Goal: Information Seeking & Learning: Check status

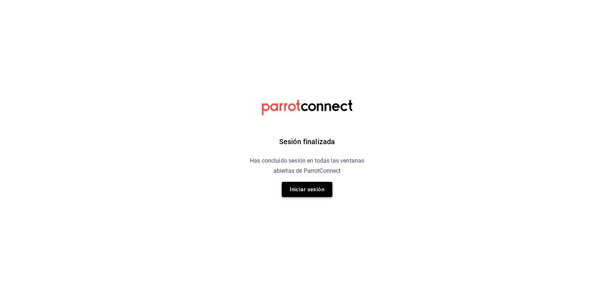
click at [307, 194] on button "Iniciar sesión" at bounding box center [307, 189] width 51 height 15
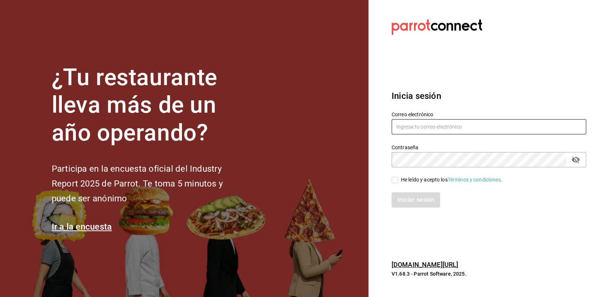
click at [419, 126] on input "text" at bounding box center [489, 126] width 195 height 15
type input "[EMAIL_ADDRESS][DOMAIN_NAME]"
click at [398, 179] on input "He leído y acepto los Términos y condiciones." at bounding box center [395, 180] width 7 height 7
checkbox input "true"
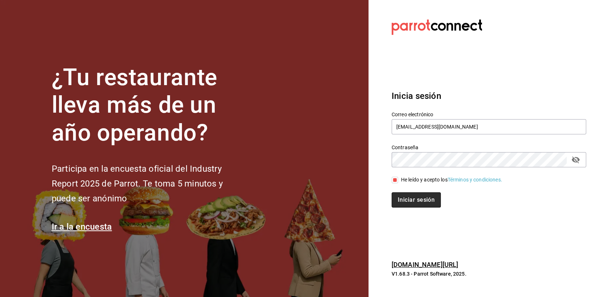
click at [404, 203] on button "Iniciar sesión" at bounding box center [416, 199] width 49 height 15
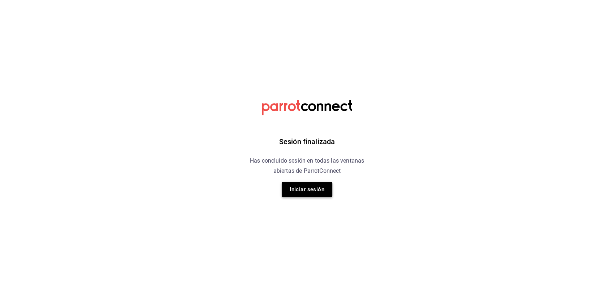
click at [299, 191] on button "Iniciar sesión" at bounding box center [307, 189] width 51 height 15
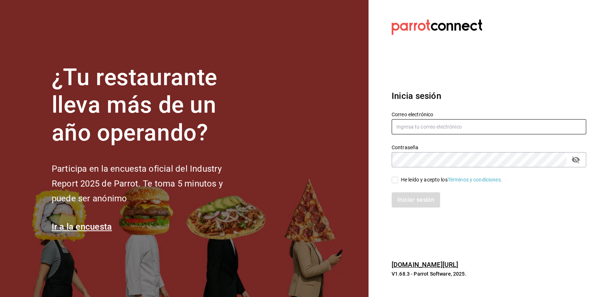
click at [436, 120] on input "text" at bounding box center [489, 126] width 195 height 15
type input "ericksaul.escaler@gmail.com"
click at [397, 180] on input "He leído y acepto los Términos y condiciones." at bounding box center [395, 180] width 7 height 7
checkbox input "true"
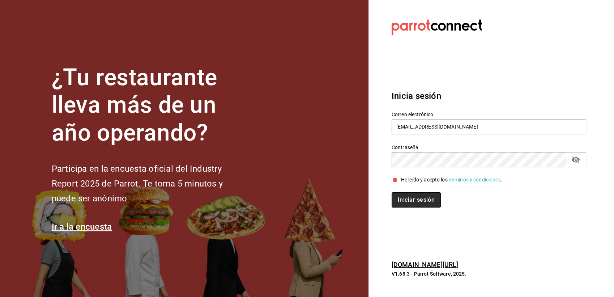
click at [405, 207] on button "Iniciar sesión" at bounding box center [416, 199] width 49 height 15
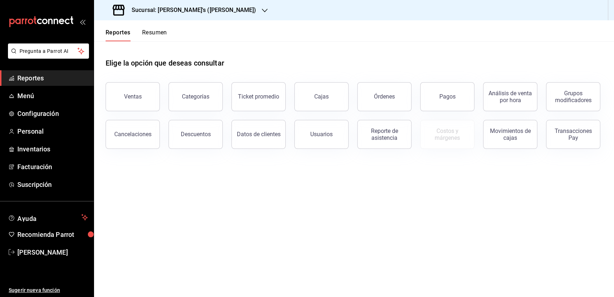
click at [171, 8] on h3 "Sucursal: Bernie's (Juárez)" at bounding box center [191, 10] width 130 height 9
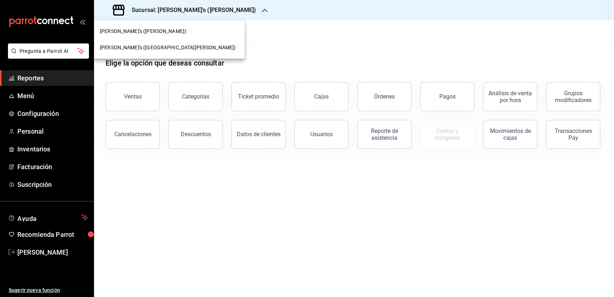
click at [171, 50] on div "Bernie's (San Rafael)" at bounding box center [169, 48] width 139 height 8
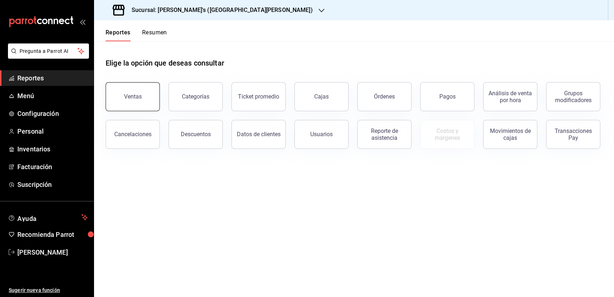
click at [138, 102] on button "Ventas" at bounding box center [133, 96] width 54 height 29
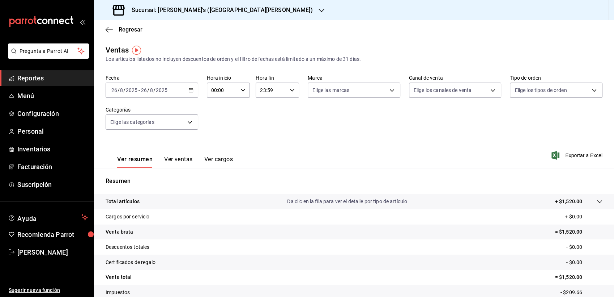
click at [190, 91] on icon "button" at bounding box center [190, 90] width 5 height 5
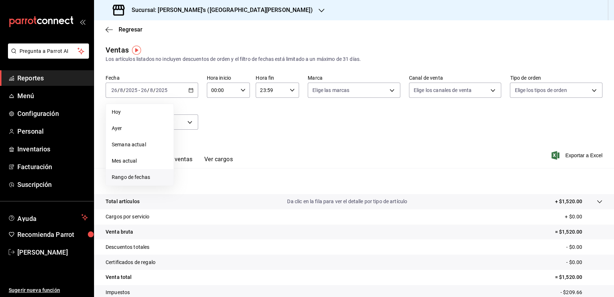
click at [129, 175] on span "Rango de fechas" at bounding box center [140, 177] width 56 height 8
click at [232, 169] on button "14" at bounding box center [227, 170] width 13 height 13
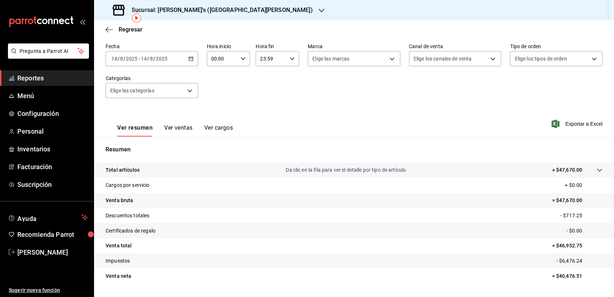
scroll to position [32, 0]
click at [189, 59] on \(Stroke\) "button" at bounding box center [191, 58] width 4 height 4
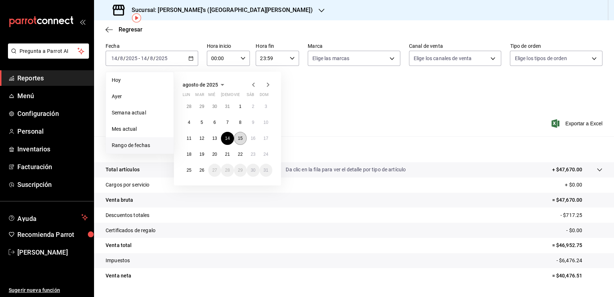
click at [243, 137] on button "15" at bounding box center [240, 138] width 13 height 13
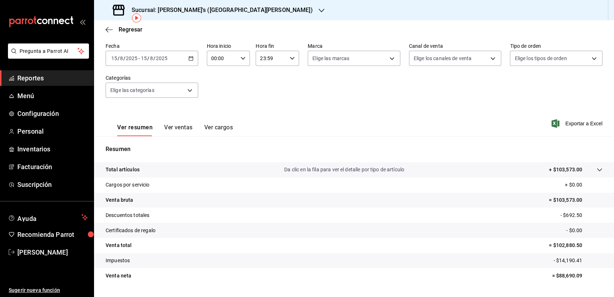
click at [190, 56] on icon "button" at bounding box center [190, 58] width 5 height 5
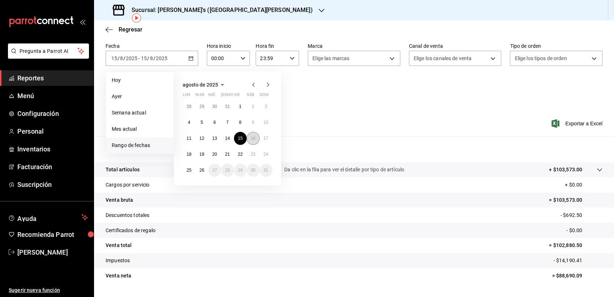
click at [253, 141] on button "16" at bounding box center [253, 138] width 13 height 13
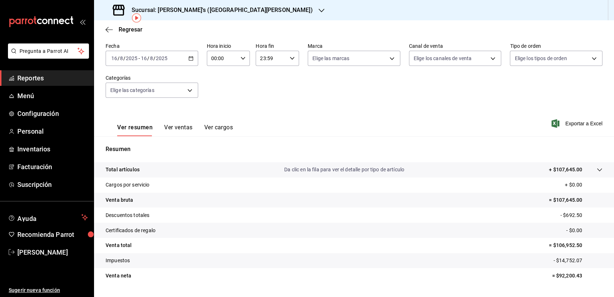
click at [188, 59] on icon "button" at bounding box center [190, 58] width 5 height 5
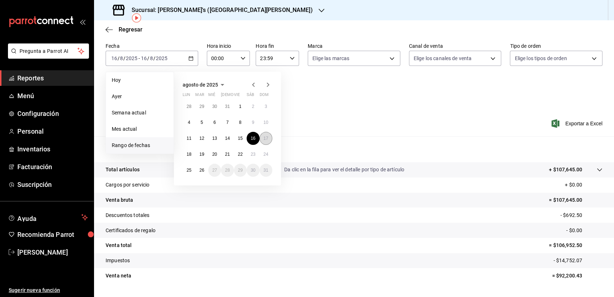
click at [269, 139] on button "17" at bounding box center [266, 138] width 13 height 13
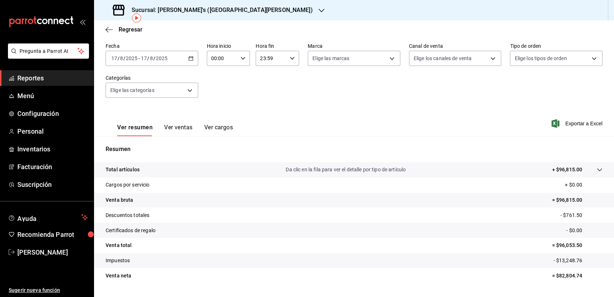
click at [186, 59] on div "2025-08-17 17 / 8 / 2025 - 2025-08-17 17 / 8 / 2025" at bounding box center [152, 58] width 93 height 15
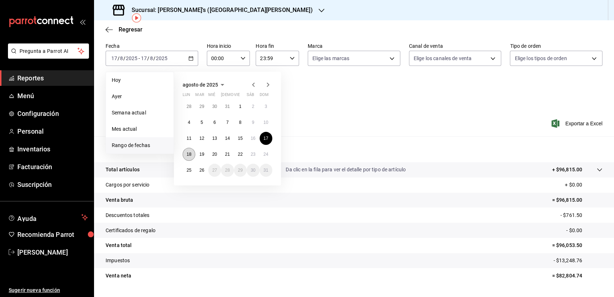
click at [185, 150] on button "18" at bounding box center [189, 154] width 13 height 13
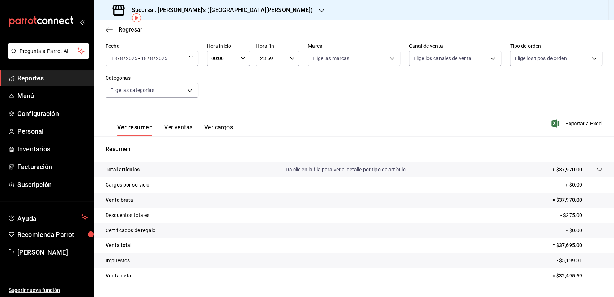
click at [191, 58] on \(Stroke\) "button" at bounding box center [191, 58] width 4 height 0
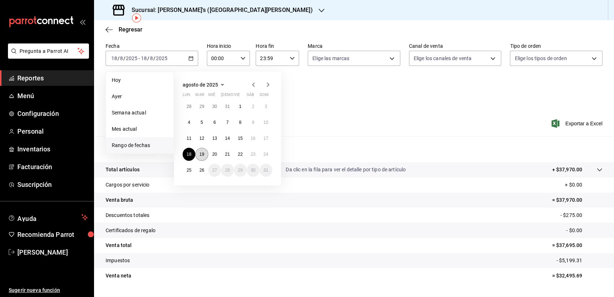
click at [198, 155] on button "19" at bounding box center [201, 154] width 13 height 13
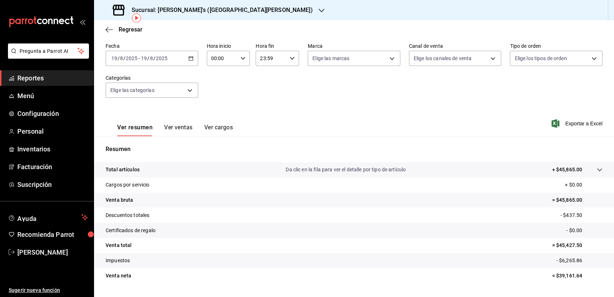
click at [295, 111] on div "Ver resumen Ver ventas Ver cargos Exportar a Excel" at bounding box center [354, 121] width 520 height 30
click at [47, 110] on span "Configuración" at bounding box center [52, 114] width 71 height 10
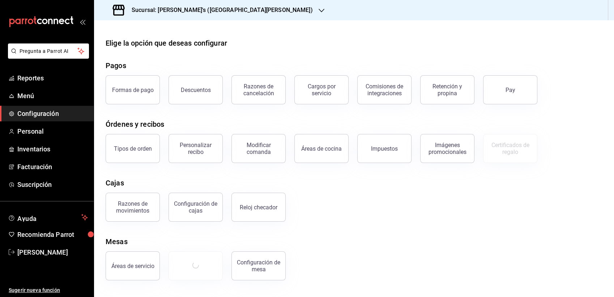
click at [371, 212] on div "Razones de movimientos Configuración de cajas Reloj checador" at bounding box center [350, 203] width 506 height 38
click at [436, 222] on div "Elige la opción que deseas configurar Pagos Formas de pago Descuentos Razones d…" at bounding box center [354, 159] width 520 height 242
click at [42, 112] on span "Configuración" at bounding box center [52, 114] width 71 height 10
click at [35, 114] on span "Configuración" at bounding box center [52, 114] width 71 height 10
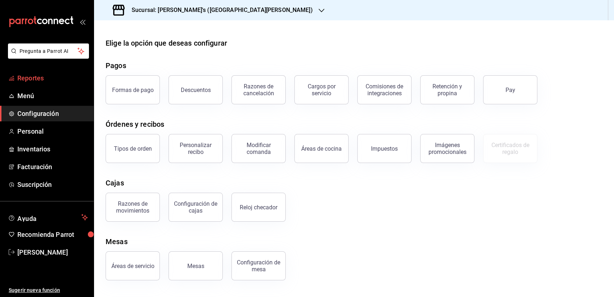
click at [38, 81] on span "Reportes" at bounding box center [52, 78] width 71 height 10
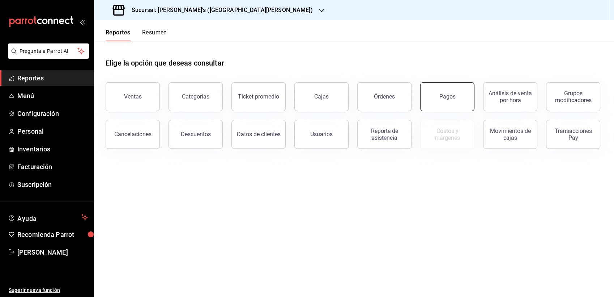
click at [451, 100] on button "Pagos" at bounding box center [447, 96] width 54 height 29
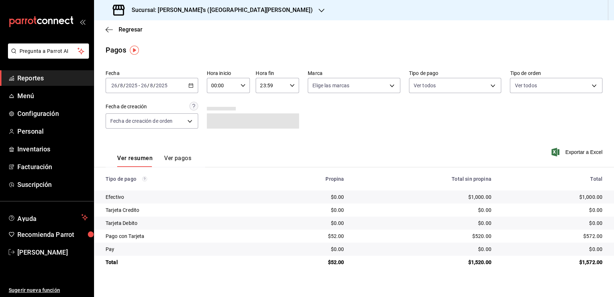
click at [178, 156] on button "Ver pagos" at bounding box center [177, 160] width 27 height 12
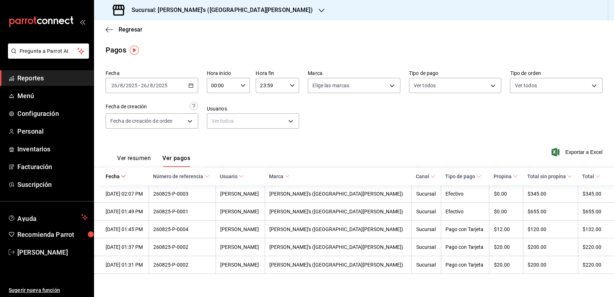
click at [139, 159] on button "Ver resumen" at bounding box center [134, 160] width 34 height 12
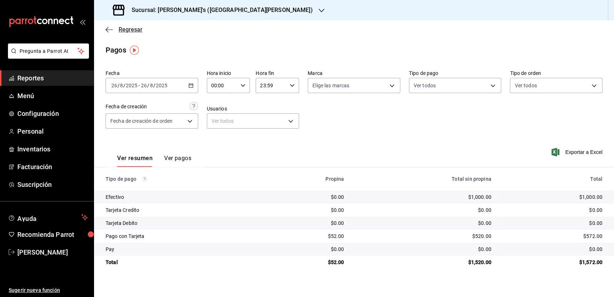
click at [109, 27] on icon "button" at bounding box center [109, 29] width 7 height 7
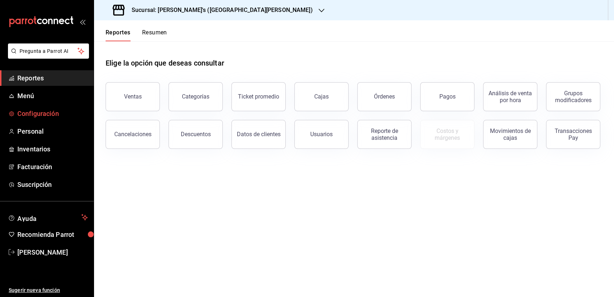
click at [37, 109] on span "Configuración" at bounding box center [52, 114] width 71 height 10
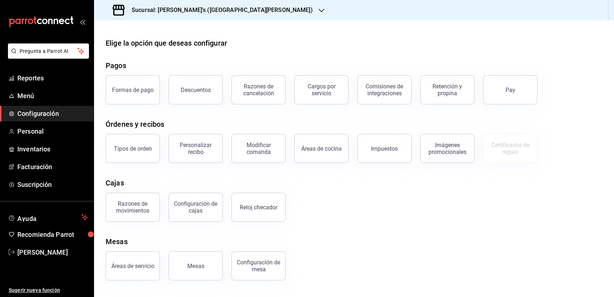
click at [326, 266] on div "Áreas de servicio Mesas Configuración de mesa" at bounding box center [350, 261] width 506 height 38
click at [41, 80] on span "Reportes" at bounding box center [52, 78] width 71 height 10
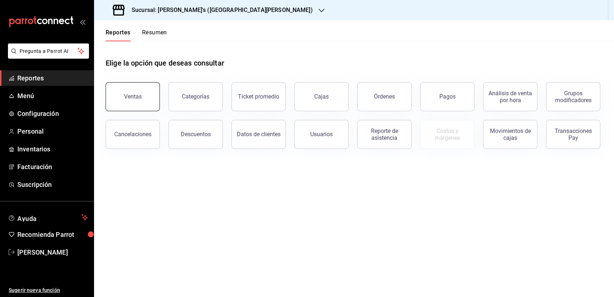
click at [138, 90] on button "Ventas" at bounding box center [133, 96] width 54 height 29
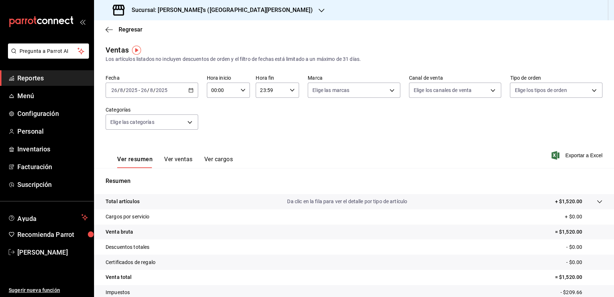
click at [192, 93] on div "2025-08-26 26 / 8 / 2025 - 2025-08-26 26 / 8 / 2025" at bounding box center [152, 89] width 93 height 15
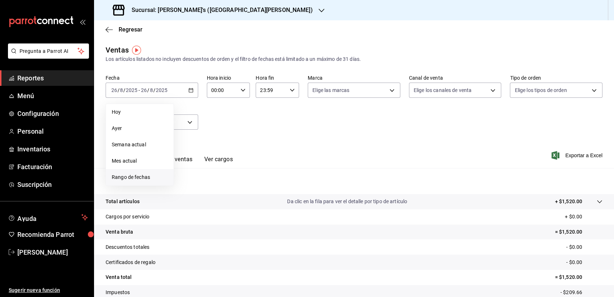
click at [139, 178] on span "Rango de fechas" at bounding box center [140, 177] width 56 height 8
click at [213, 190] on button "20" at bounding box center [214, 185] width 13 height 13
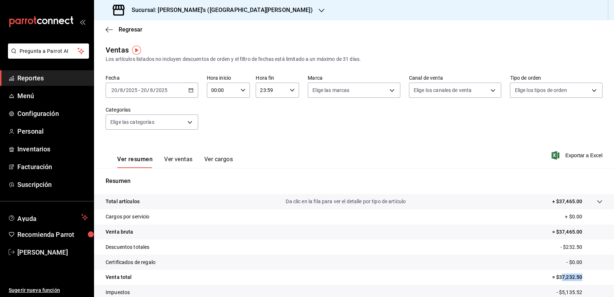
drag, startPoint x: 555, startPoint y: 277, endPoint x: 582, endPoint y: 277, distance: 26.8
click at [582, 277] on p "= $37,232.50" at bounding box center [577, 277] width 51 height 8
copy p "7,232.50"
click at [188, 89] on icon "button" at bounding box center [190, 90] width 5 height 5
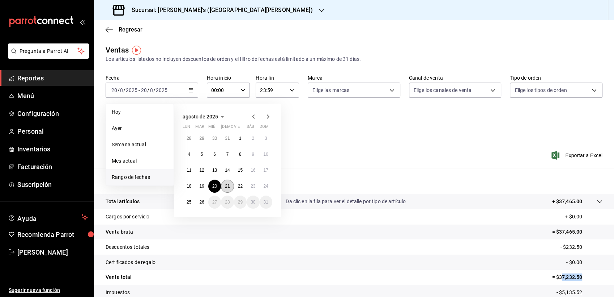
click at [226, 184] on abbr "21" at bounding box center [227, 185] width 5 height 5
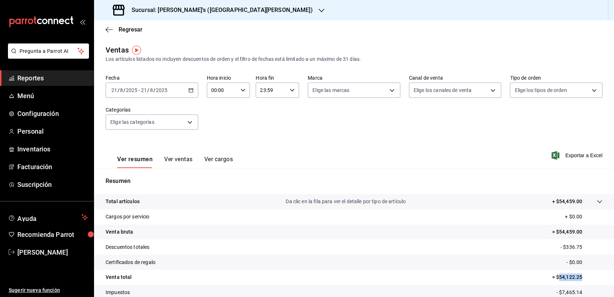
drag, startPoint x: 554, startPoint y: 277, endPoint x: 583, endPoint y: 276, distance: 29.0
click at [583, 276] on p "= $54,122.25" at bounding box center [577, 277] width 51 height 8
copy p "54,122.25"
click at [194, 88] on div "2025-08-21 21 / 8 / 2025 - 2025-08-21 21 / 8 / 2025" at bounding box center [152, 89] width 93 height 15
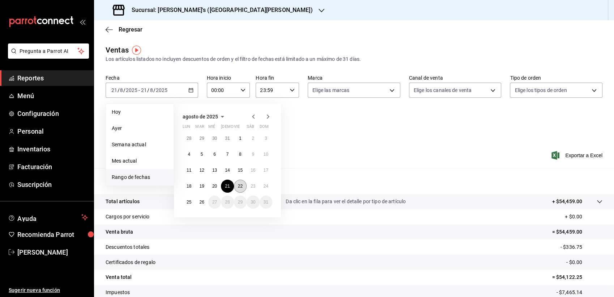
drag, startPoint x: 239, startPoint y: 194, endPoint x: 239, endPoint y: 190, distance: 4.0
click at [239, 190] on div "28 29 30 31 1 2 3 4 5 6 7 8 9 10 11 12 13 14 15 16 17 18 19 20 21 22 23 24 25 2…" at bounding box center [228, 170] width 90 height 77
click at [239, 190] on button "22" at bounding box center [240, 185] width 13 height 13
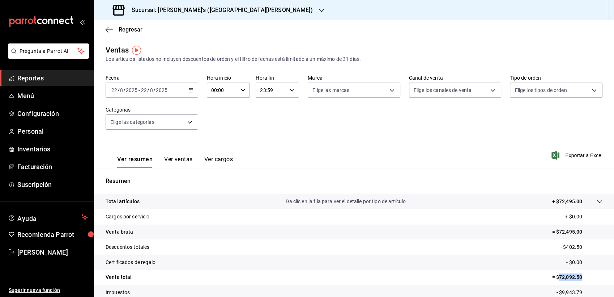
drag, startPoint x: 554, startPoint y: 277, endPoint x: 580, endPoint y: 277, distance: 26.0
click at [580, 277] on p "= $72,092.50" at bounding box center [577, 277] width 51 height 8
copy p "72,092.50"
click at [191, 90] on \(Stroke\) "button" at bounding box center [191, 89] width 4 height 0
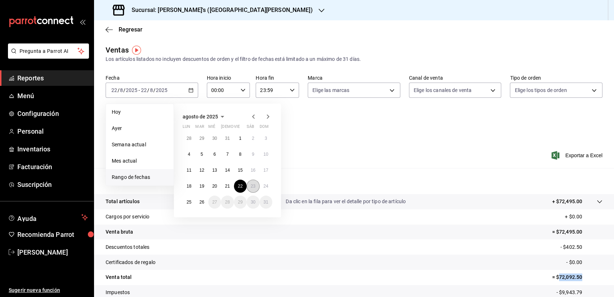
click at [252, 182] on button "23" at bounding box center [253, 185] width 13 height 13
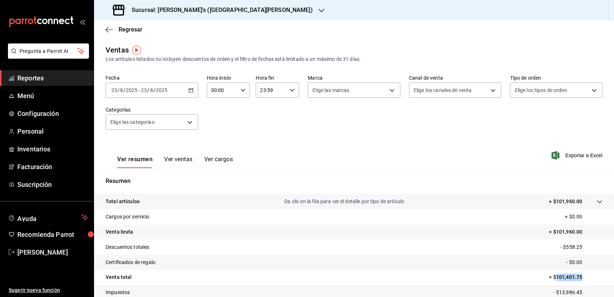
drag, startPoint x: 551, startPoint y: 276, endPoint x: 584, endPoint y: 278, distance: 33.0
click at [584, 278] on p "= $101,401.75" at bounding box center [576, 277] width 54 height 8
copy p "101,401.75"
click at [186, 88] on div "2025-08-23 23 / 8 / 2025 - 2025-08-23 23 / 8 / 2025" at bounding box center [152, 89] width 93 height 15
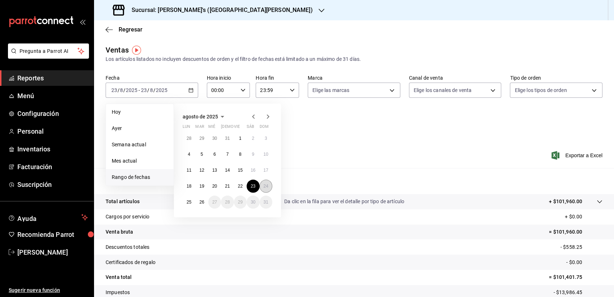
click at [265, 183] on abbr "24" at bounding box center [266, 185] width 5 height 5
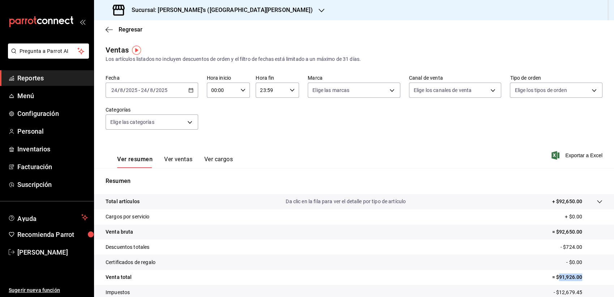
drag, startPoint x: 553, startPoint y: 276, endPoint x: 585, endPoint y: 277, distance: 31.8
click at [585, 277] on p "= $91,926.00" at bounding box center [577, 277] width 51 height 8
copy p "91,926.00"
click at [190, 90] on icon "button" at bounding box center [190, 90] width 5 height 5
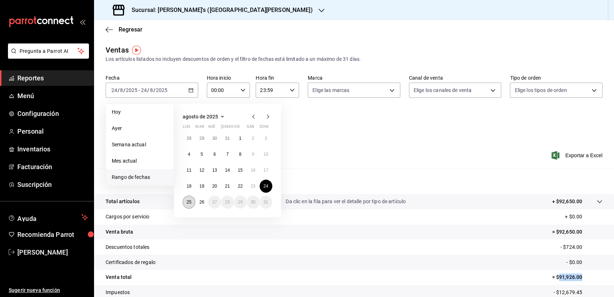
click at [193, 200] on button "25" at bounding box center [189, 201] width 13 height 13
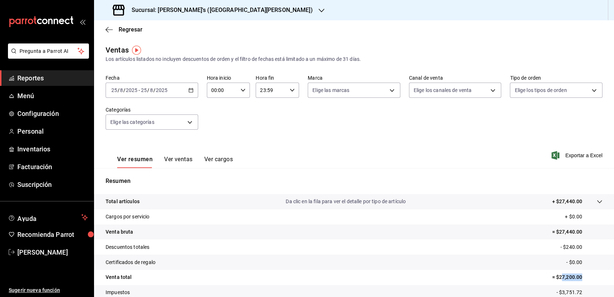
drag, startPoint x: 555, startPoint y: 276, endPoint x: 582, endPoint y: 278, distance: 27.5
click at [582, 278] on p "= $27,200.00" at bounding box center [577, 277] width 51 height 8
drag, startPoint x: 582, startPoint y: 278, endPoint x: 550, endPoint y: 277, distance: 32.2
click at [552, 277] on p "= $27,200.00" at bounding box center [577, 277] width 51 height 8
drag, startPoint x: 553, startPoint y: 277, endPoint x: 578, endPoint y: 277, distance: 24.6
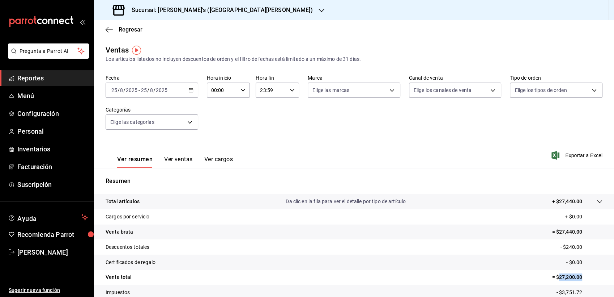
click at [578, 277] on p "= $27,200.00" at bounding box center [577, 277] width 51 height 8
copy p "27,200.00"
click at [205, 12] on h3 "Sucursal: Bernie's (San Rafael)" at bounding box center [219, 10] width 187 height 9
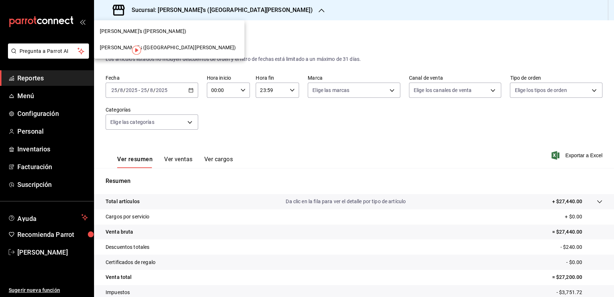
click at [137, 33] on span "Bernie's (Juárez)" at bounding box center [143, 31] width 86 height 8
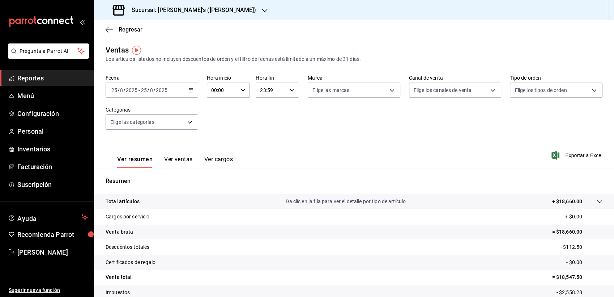
click at [189, 89] on icon "button" at bounding box center [190, 90] width 5 height 5
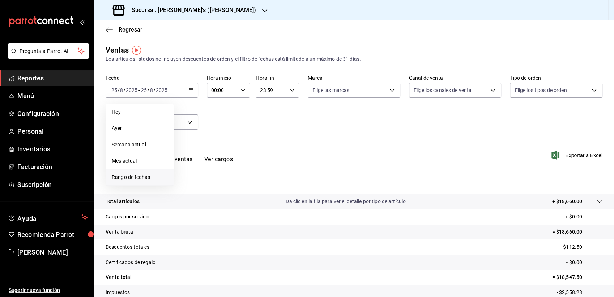
click at [144, 175] on span "Rango de fechas" at bounding box center [140, 177] width 56 height 8
click at [237, 140] on button "1" at bounding box center [240, 138] width 13 height 13
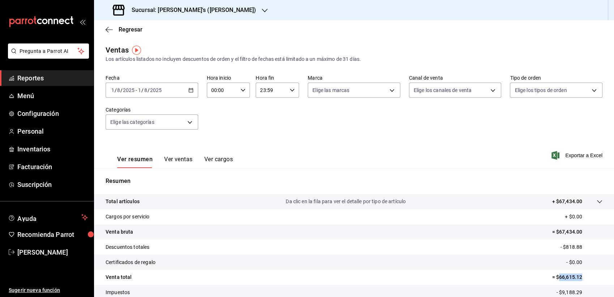
drag, startPoint x: 553, startPoint y: 277, endPoint x: 581, endPoint y: 273, distance: 28.1
click at [581, 273] on p "= $66,615.12" at bounding box center [577, 277] width 51 height 8
copy p "66,615.12"
click at [189, 92] on \(Stroke\) "button" at bounding box center [191, 90] width 4 height 4
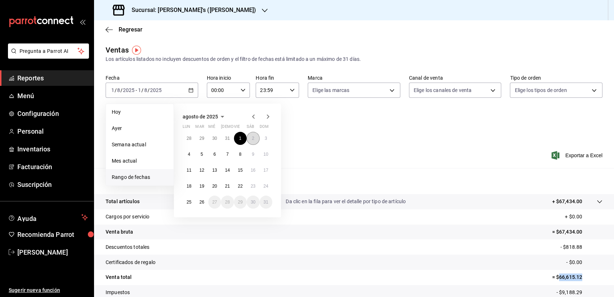
click at [255, 136] on button "2" at bounding box center [253, 138] width 13 height 13
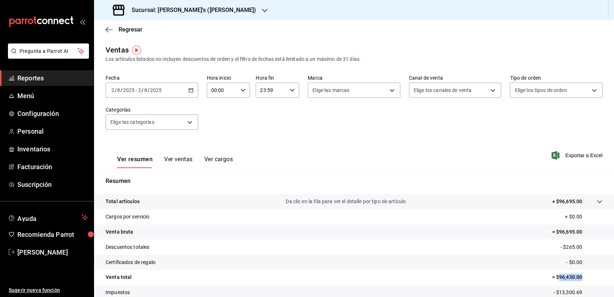
drag, startPoint x: 553, startPoint y: 276, endPoint x: 581, endPoint y: 278, distance: 28.6
click at [581, 278] on p "= $96,430.00" at bounding box center [577, 277] width 51 height 8
copy p "96,430.00"
click at [190, 90] on \(Stroke\) "button" at bounding box center [191, 89] width 4 height 0
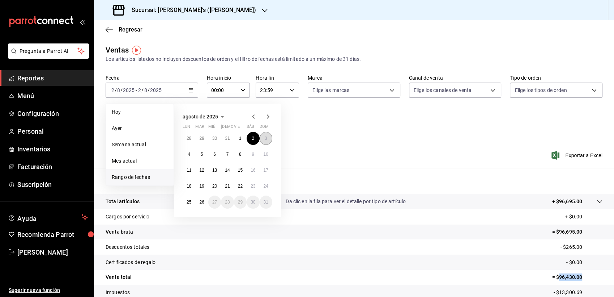
click at [264, 141] on button "3" at bounding box center [266, 138] width 13 height 13
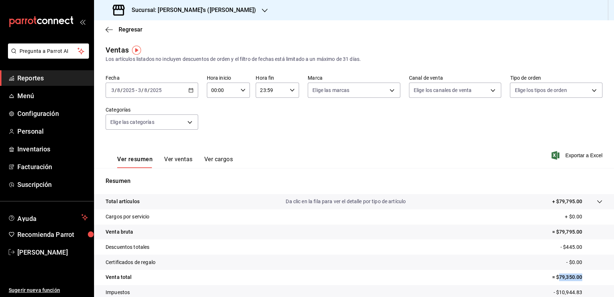
drag, startPoint x: 553, startPoint y: 276, endPoint x: 578, endPoint y: 282, distance: 25.8
click at [578, 282] on tr "Venta total = $79,350.00" at bounding box center [354, 276] width 520 height 15
copy p "79,350.00"
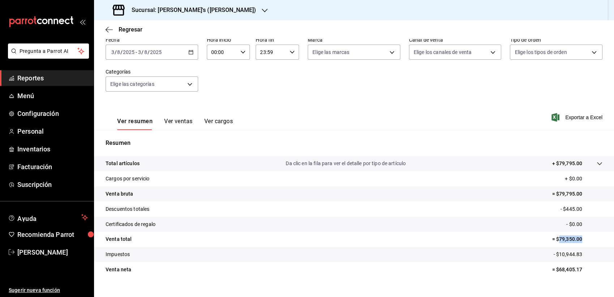
scroll to position [39, 0]
click at [191, 50] on icon "button" at bounding box center [190, 51] width 5 height 5
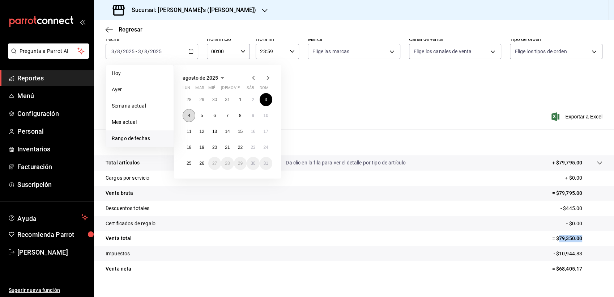
click at [188, 116] on abbr "4" at bounding box center [189, 115] width 3 height 5
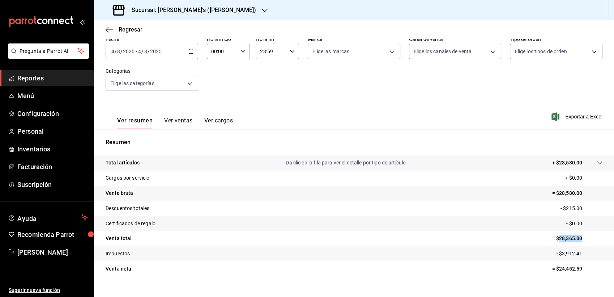
drag, startPoint x: 553, startPoint y: 239, endPoint x: 579, endPoint y: 239, distance: 25.3
click at [579, 239] on p "= $28,365.00" at bounding box center [577, 238] width 51 height 8
copy p "28,365.00"
click at [188, 51] on icon "button" at bounding box center [190, 51] width 5 height 5
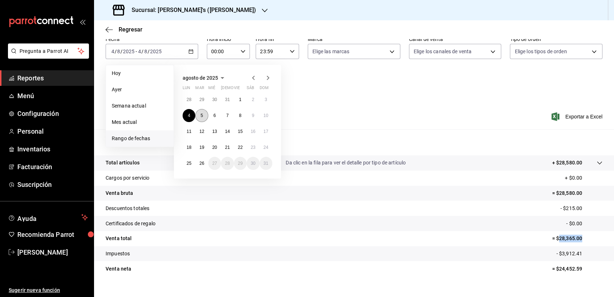
click at [207, 119] on button "5" at bounding box center [201, 115] width 13 height 13
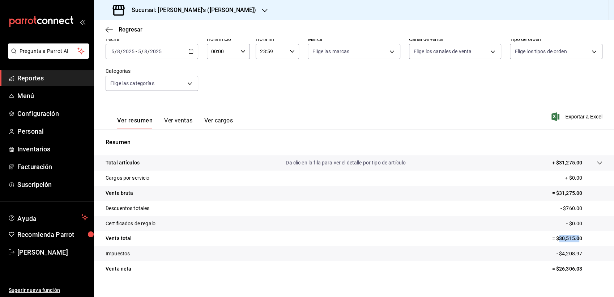
drag, startPoint x: 552, startPoint y: 237, endPoint x: 576, endPoint y: 236, distance: 23.2
click at [576, 236] on p "= $30,515.00" at bounding box center [577, 238] width 51 height 8
click at [192, 53] on icon "button" at bounding box center [190, 51] width 5 height 5
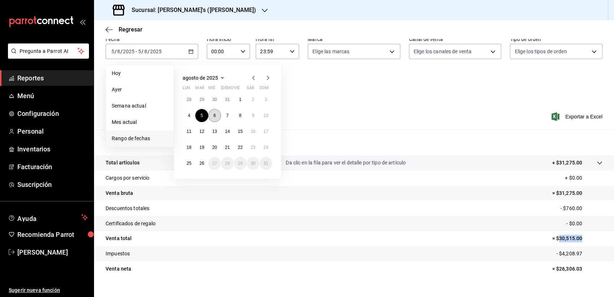
click at [215, 114] on abbr "6" at bounding box center [214, 115] width 3 height 5
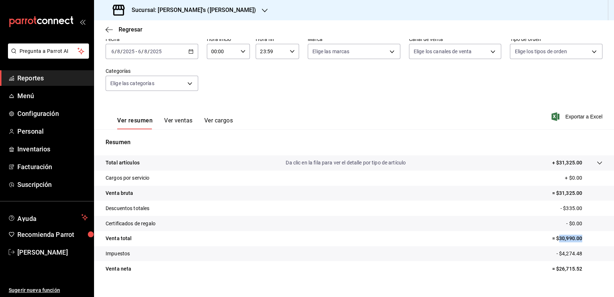
drag, startPoint x: 553, startPoint y: 238, endPoint x: 580, endPoint y: 242, distance: 27.0
click at [580, 242] on p "= $30,990.00" at bounding box center [577, 238] width 51 height 8
click at [191, 52] on icon "button" at bounding box center [190, 51] width 5 height 5
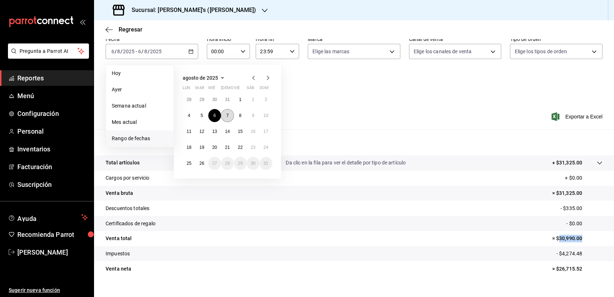
click at [230, 114] on button "7" at bounding box center [227, 115] width 13 height 13
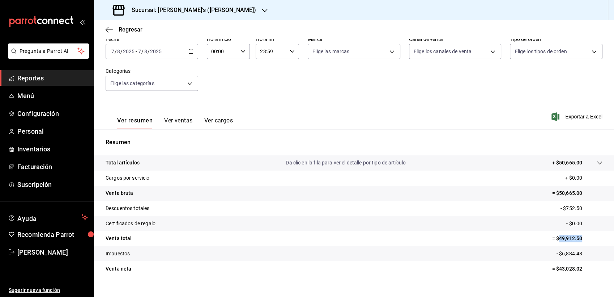
drag, startPoint x: 553, startPoint y: 237, endPoint x: 581, endPoint y: 243, distance: 28.6
click at [581, 243] on tr "Venta total = $49,912.50" at bounding box center [354, 238] width 520 height 15
click at [188, 49] on icon "button" at bounding box center [190, 51] width 5 height 5
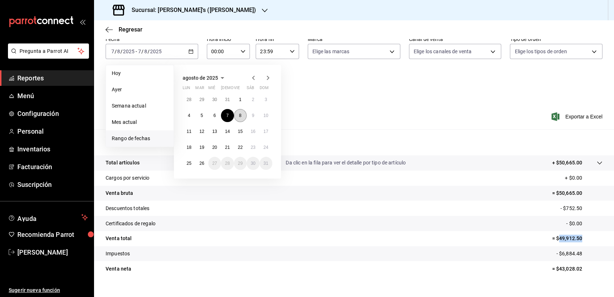
click at [240, 111] on button "8" at bounding box center [240, 115] width 13 height 13
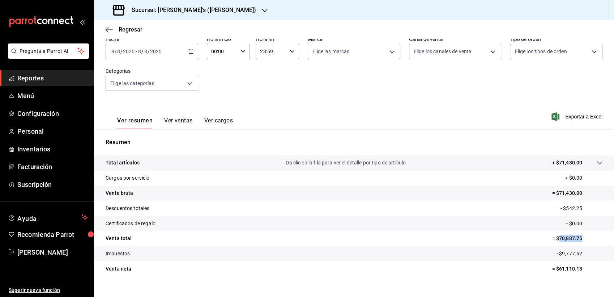
drag, startPoint x: 553, startPoint y: 239, endPoint x: 582, endPoint y: 240, distance: 29.3
click at [582, 240] on p "= $70,887.75" at bounding box center [577, 238] width 51 height 8
click at [188, 50] on icon "button" at bounding box center [190, 51] width 5 height 5
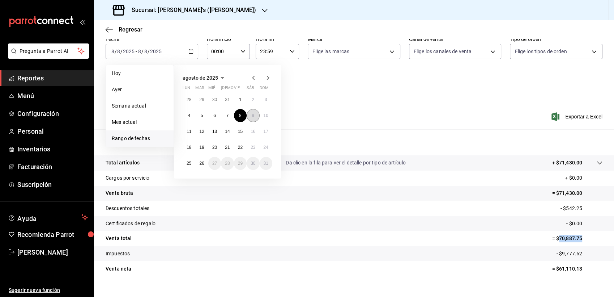
click at [254, 111] on button "9" at bounding box center [253, 115] width 13 height 13
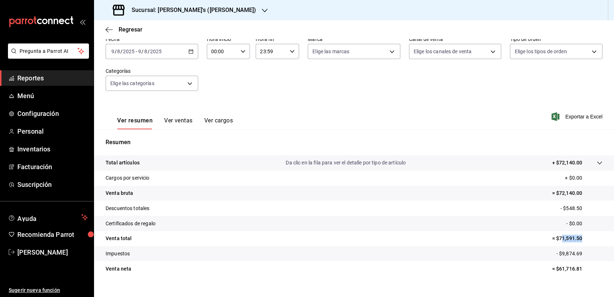
drag, startPoint x: 555, startPoint y: 238, endPoint x: 584, endPoint y: 238, distance: 29.3
click at [584, 238] on p "= $71,591.50" at bounding box center [577, 238] width 51 height 8
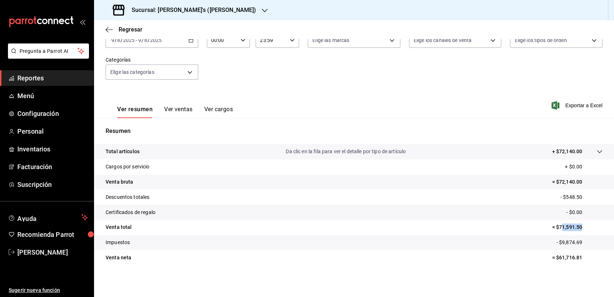
click at [584, 238] on tbody "Total artículos Da clic en la fila para ver el detalle por tipo de artículo + $…" at bounding box center [354, 204] width 520 height 121
click at [552, 227] on p "= $71,591.50" at bounding box center [577, 227] width 51 height 8
drag, startPoint x: 552, startPoint y: 227, endPoint x: 576, endPoint y: 226, distance: 23.5
click at [576, 226] on p "= $71,591.50" at bounding box center [577, 227] width 51 height 8
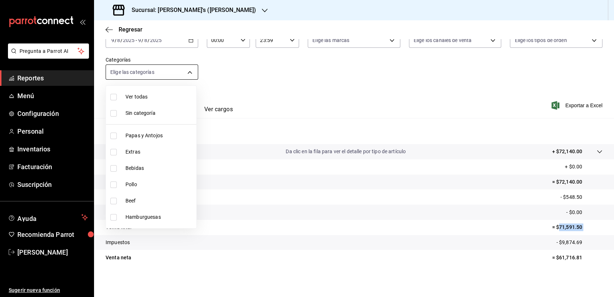
click at [173, 74] on body "Pregunta a Parrot AI Reportes Menú Configuración Personal Inventarios Facturaci…" at bounding box center [307, 148] width 614 height 297
click at [173, 74] on div at bounding box center [307, 148] width 614 height 297
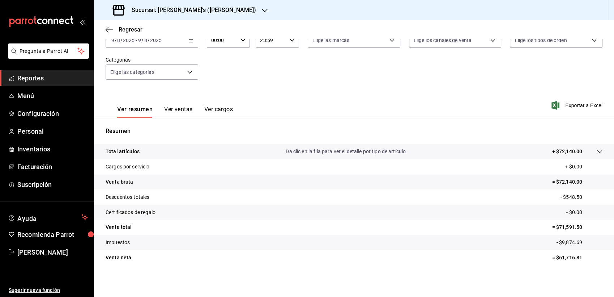
click at [178, 44] on div "2025-08-09 9 / 8 / 2025 - 2025-08-09 9 / 8 / 2025" at bounding box center [152, 40] width 93 height 15
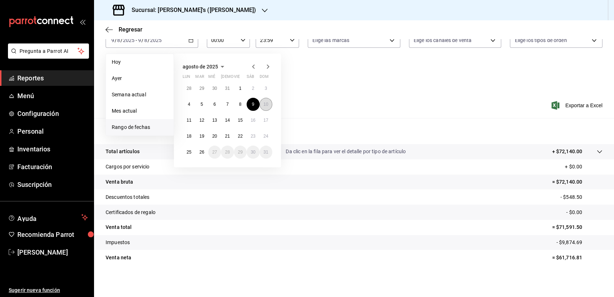
click at [264, 105] on abbr "10" at bounding box center [266, 104] width 5 height 5
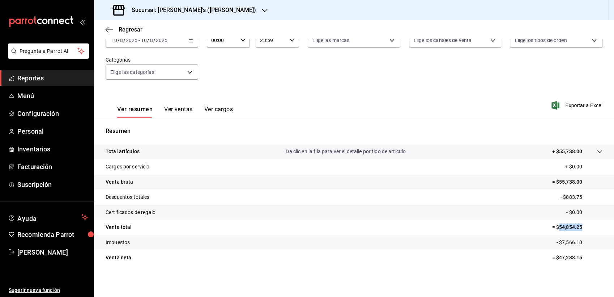
drag, startPoint x: 553, startPoint y: 226, endPoint x: 582, endPoint y: 231, distance: 29.4
click at [582, 231] on tr "Venta total = $54,854.25" at bounding box center [354, 227] width 520 height 15
click at [158, 43] on div "2025-08-10 10 / 8 / 2025 - 2025-08-10 10 / 8 / 2025" at bounding box center [152, 40] width 93 height 15
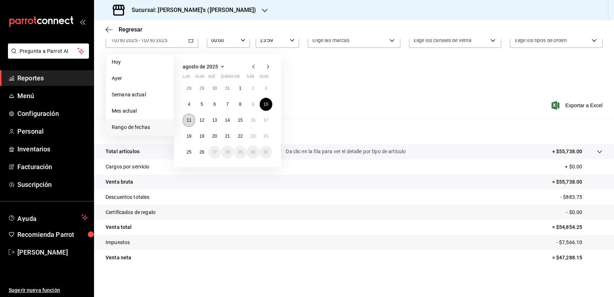
click at [188, 119] on abbr "11" at bounding box center [189, 120] width 5 height 5
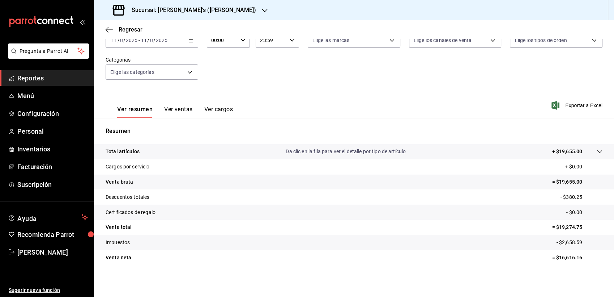
click at [555, 227] on p "= $19,274.75" at bounding box center [577, 227] width 51 height 8
click at [162, 43] on div "2025-08-11 11 / 8 / 2025 - 2025-08-11 11 / 8 / 2025" at bounding box center [152, 40] width 93 height 15
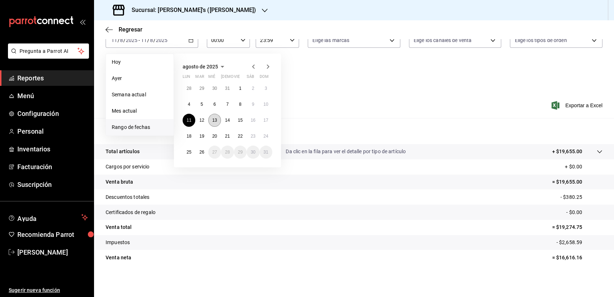
click at [208, 118] on button "13" at bounding box center [214, 120] width 13 height 13
click at [199, 119] on button "12" at bounding box center [201, 120] width 13 height 13
click at [199, 119] on div "Resumen Total artículos Da clic en la fila para ver el detalle por tipo de artí…" at bounding box center [354, 196] width 520 height 156
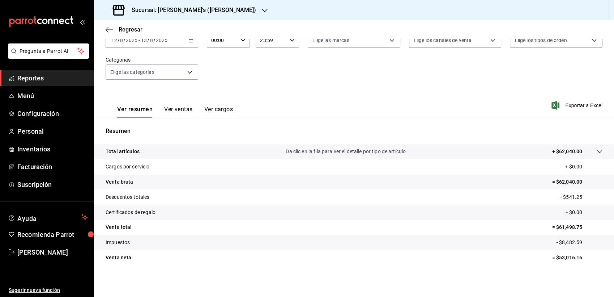
click at [559, 229] on p "= $61,498.75" at bounding box center [577, 227] width 51 height 8
click at [183, 45] on div "2025-08-12 12 / 8 / 2025 - 2025-08-13 13 / 8 / 2025" at bounding box center [152, 40] width 93 height 15
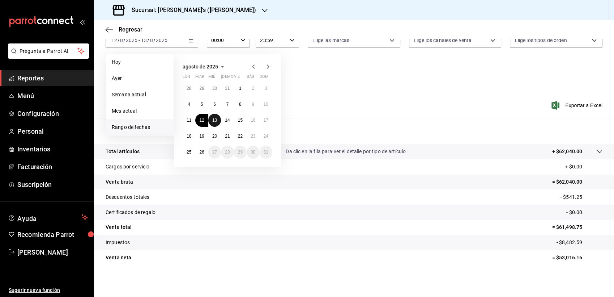
click at [218, 120] on button "13" at bounding box center [214, 120] width 13 height 13
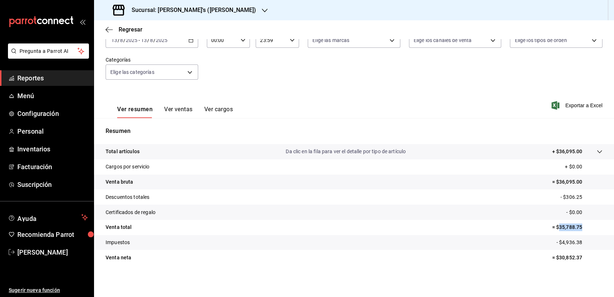
drag, startPoint x: 553, startPoint y: 226, endPoint x: 585, endPoint y: 229, distance: 31.6
click at [585, 229] on p "= $35,788.75" at bounding box center [577, 227] width 51 height 8
click at [161, 39] on input "2025" at bounding box center [162, 40] width 12 height 6
click at [177, 45] on div "2025-08-13 13 / 8 / 2025 - 2025-08-13 13 / 8 / 2025" at bounding box center [152, 40] width 93 height 15
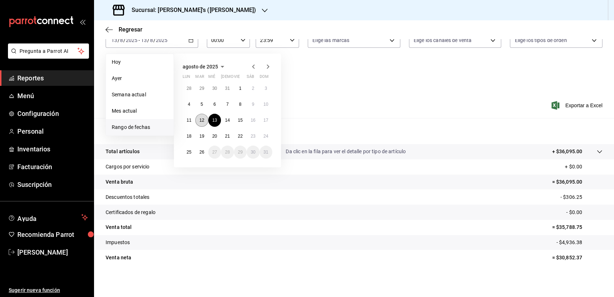
click at [204, 115] on button "12" at bounding box center [201, 120] width 13 height 13
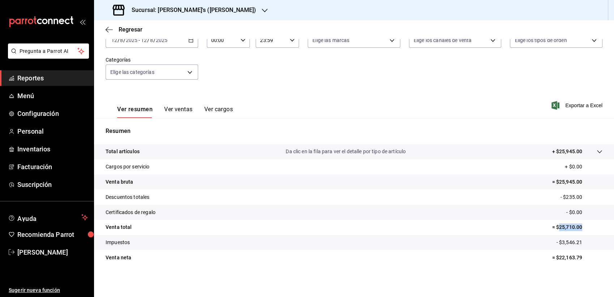
drag, startPoint x: 553, startPoint y: 228, endPoint x: 585, endPoint y: 225, distance: 31.6
click at [585, 225] on p "= $25,710.00" at bounding box center [577, 227] width 51 height 8
click at [167, 42] on div "2025-08-12 12 / 8 / 2025" at bounding box center [154, 40] width 28 height 6
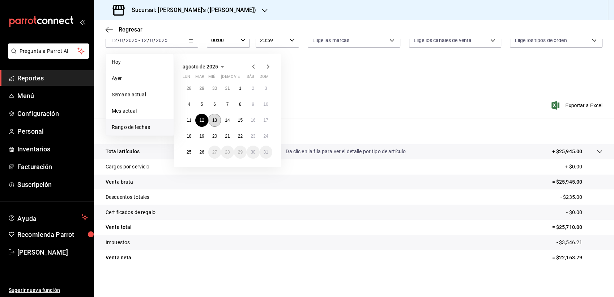
click at [215, 122] on abbr "13" at bounding box center [214, 120] width 5 height 5
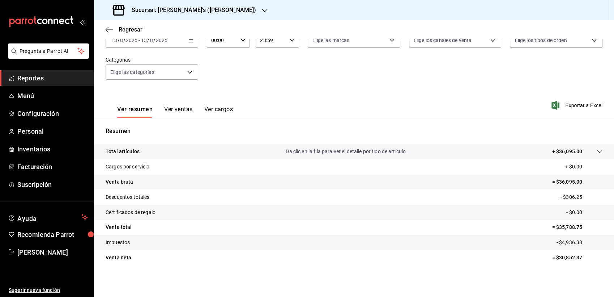
click at [157, 44] on div "2025-08-13 13 / 8 / 2025 - 2025-08-13 13 / 8 / 2025" at bounding box center [152, 40] width 93 height 15
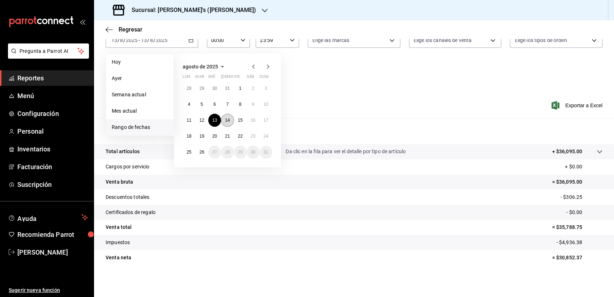
click at [222, 118] on button "14" at bounding box center [227, 120] width 13 height 13
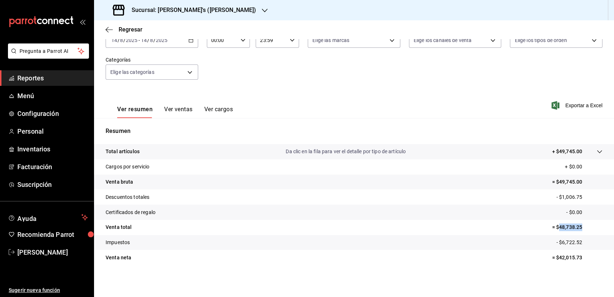
drag, startPoint x: 553, startPoint y: 225, endPoint x: 579, endPoint y: 227, distance: 26.1
click at [579, 227] on p "= $48,738.25" at bounding box center [577, 227] width 51 height 8
click at [172, 48] on div "Fecha 2025-08-14 14 / 8 / 2025 - 2025-08-14 14 / 8 / 2025 Hora inicio 00:00 Hor…" at bounding box center [354, 57] width 497 height 64
click at [168, 47] on div "2025-08-14 14 / 8 / 2025 - 2025-08-14 14 / 8 / 2025" at bounding box center [152, 40] width 93 height 15
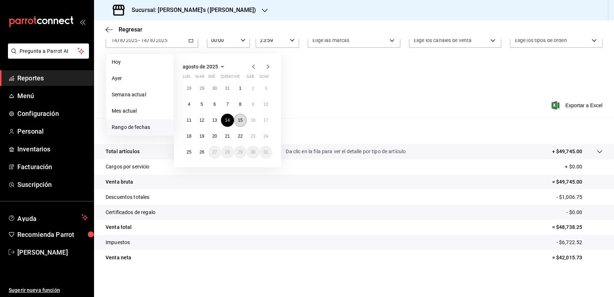
click at [241, 123] on button "15" at bounding box center [240, 120] width 13 height 13
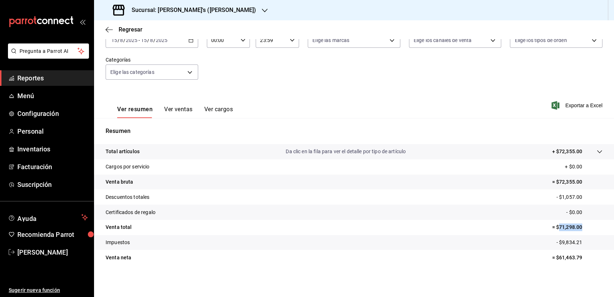
drag, startPoint x: 553, startPoint y: 227, endPoint x: 581, endPoint y: 225, distance: 28.6
click at [581, 225] on p "= $71,298.00" at bounding box center [577, 227] width 51 height 8
click at [160, 44] on div "2025-08-15 15 / 8 / 2025 - 2025-08-15 15 / 8 / 2025" at bounding box center [152, 40] width 93 height 15
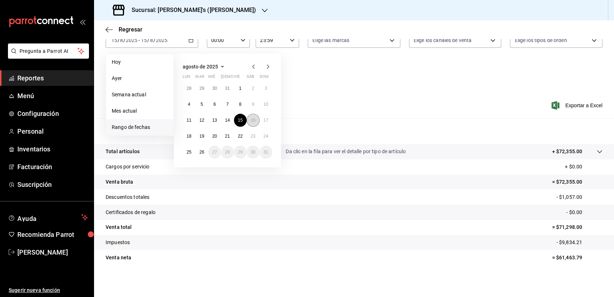
click at [252, 119] on abbr "16" at bounding box center [253, 120] width 5 height 5
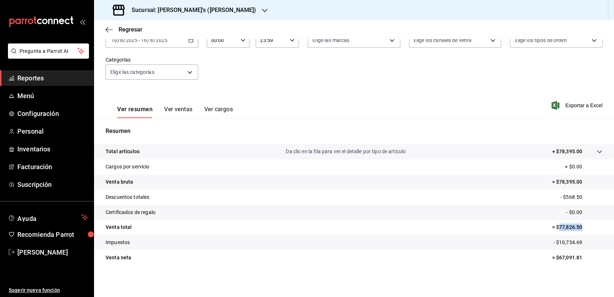
drag, startPoint x: 554, startPoint y: 226, endPoint x: 586, endPoint y: 230, distance: 32.5
click at [586, 230] on p "= $77,826.50" at bounding box center [577, 227] width 51 height 8
click at [153, 41] on input "8" at bounding box center [152, 40] width 4 height 6
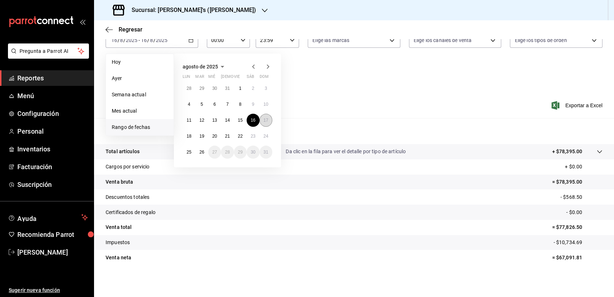
click at [266, 118] on abbr "17" at bounding box center [266, 120] width 5 height 5
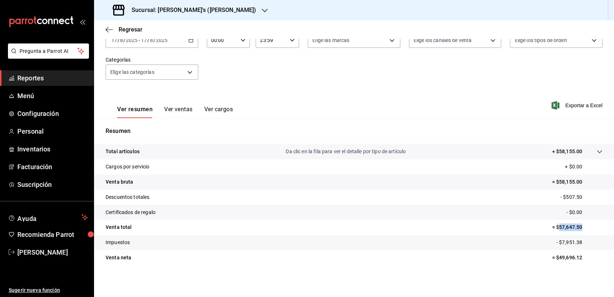
drag, startPoint x: 554, startPoint y: 227, endPoint x: 587, endPoint y: 228, distance: 33.7
click at [587, 228] on p "= $57,647.50" at bounding box center [577, 227] width 51 height 8
click at [157, 42] on input "2025" at bounding box center [162, 40] width 12 height 6
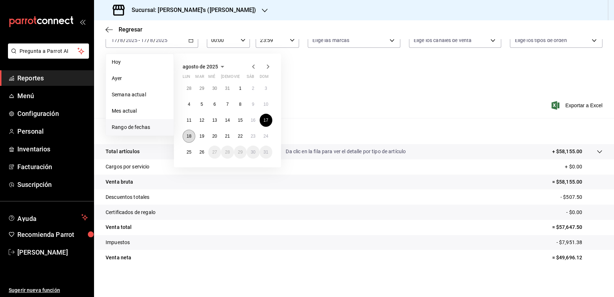
click at [194, 137] on button "18" at bounding box center [189, 136] width 13 height 13
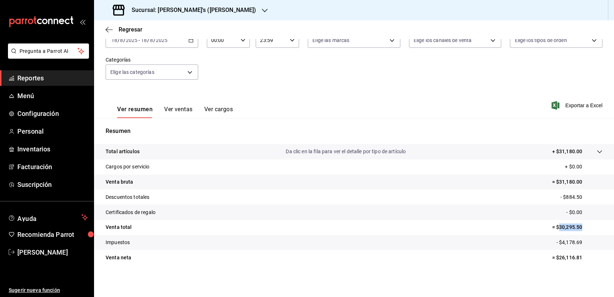
drag, startPoint x: 553, startPoint y: 225, endPoint x: 587, endPoint y: 228, distance: 34.9
click at [587, 228] on p "= $30,295.50" at bounding box center [577, 227] width 51 height 8
click at [179, 41] on div "2025-08-18 18 / 8 / 2025 - 2025-08-18 18 / 8 / 2025" at bounding box center [152, 40] width 93 height 15
click at [153, 44] on div "2025-08-18 18 / 8 / 2025 - 2025-08-18 18 / 8 / 2025" at bounding box center [152, 40] width 93 height 15
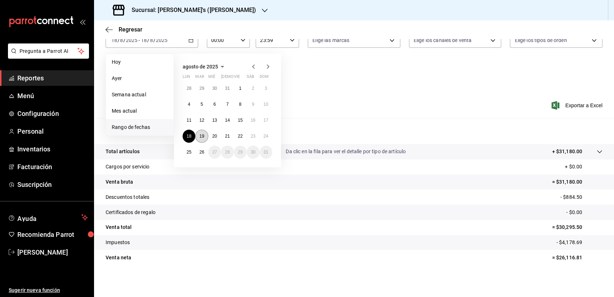
click at [201, 135] on abbr "19" at bounding box center [201, 135] width 5 height 5
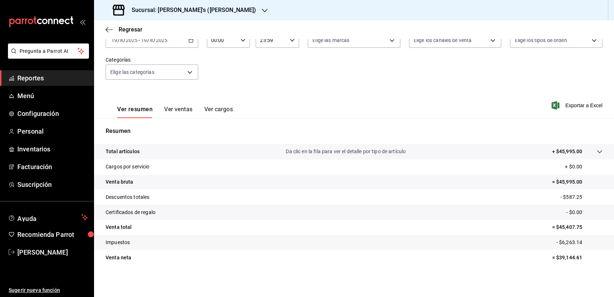
click at [553, 227] on p "= $45,407.75" at bounding box center [577, 227] width 51 height 8
click at [170, 45] on div "2025-08-19 19 / 8 / 2025 - 2025-08-19 19 / 8 / 2025" at bounding box center [152, 40] width 93 height 15
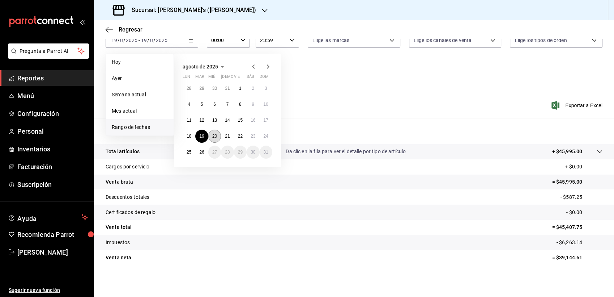
click at [216, 139] on button "20" at bounding box center [214, 136] width 13 height 13
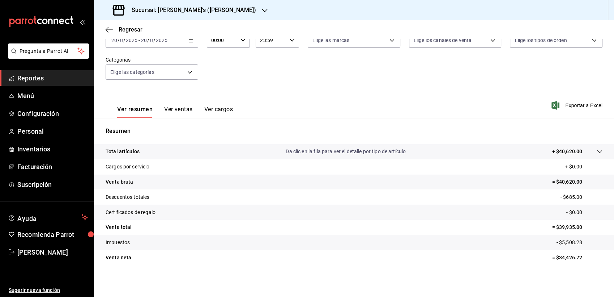
click at [563, 229] on p "= $39,935.00" at bounding box center [577, 227] width 51 height 8
click at [148, 41] on span "/" at bounding box center [148, 40] width 2 height 6
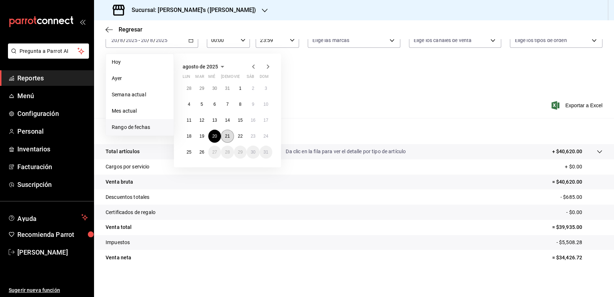
click at [222, 137] on button "21" at bounding box center [227, 136] width 13 height 13
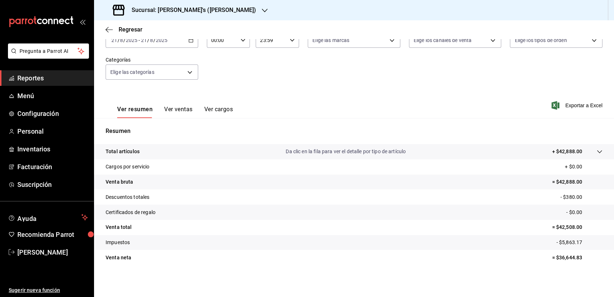
click at [567, 228] on p "= $42,508.00" at bounding box center [577, 227] width 51 height 8
click at [149, 43] on div "2025-08-21 21 / 8 / 2025 - 2025-08-21 21 / 8 / 2025" at bounding box center [152, 40] width 93 height 15
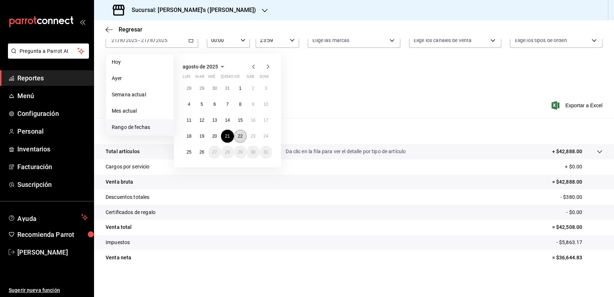
click at [239, 139] on button "22" at bounding box center [240, 136] width 13 height 13
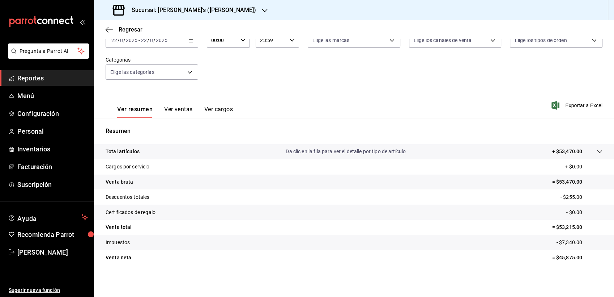
click at [568, 225] on p "= $53,215.00" at bounding box center [577, 227] width 51 height 8
click at [173, 42] on div "2025-08-22 22 / 8 / 2025 - 2025-08-22 22 / 8 / 2025" at bounding box center [152, 40] width 93 height 15
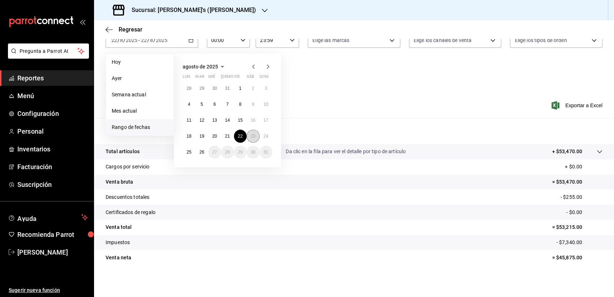
click at [257, 132] on button "23" at bounding box center [253, 136] width 13 height 13
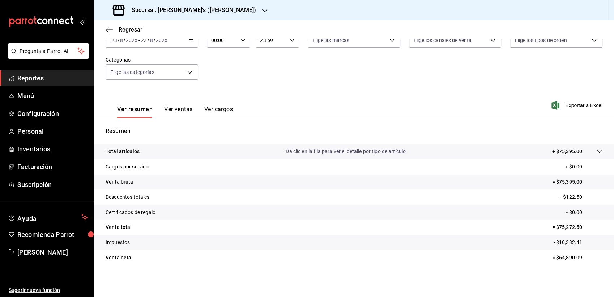
click at [564, 226] on p "= $75,272.50" at bounding box center [577, 227] width 51 height 8
click at [153, 42] on span "/" at bounding box center [154, 40] width 2 height 6
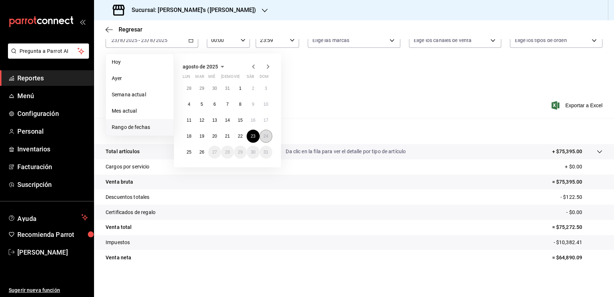
click at [267, 137] on abbr "24" at bounding box center [266, 135] width 5 height 5
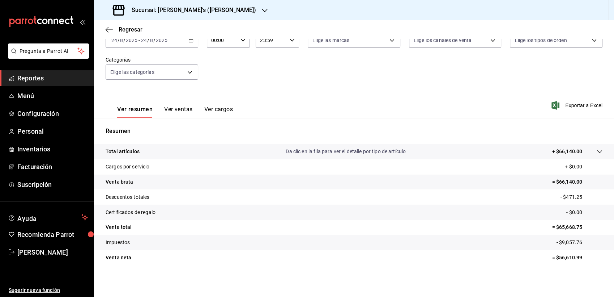
click at [559, 228] on p "= $65,668.75" at bounding box center [577, 227] width 51 height 8
click at [156, 43] on div "2025-08-24 24 / 8 / 2025 - 2025-08-24 24 / 8 / 2025" at bounding box center [152, 40] width 93 height 15
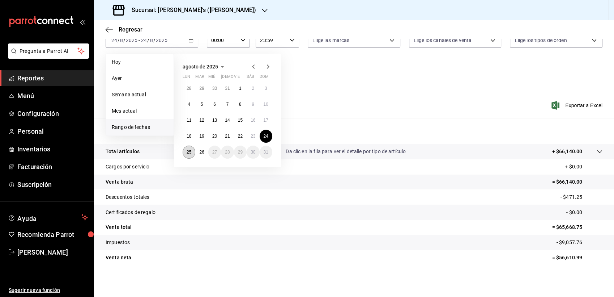
click at [187, 152] on abbr "25" at bounding box center [189, 151] width 5 height 5
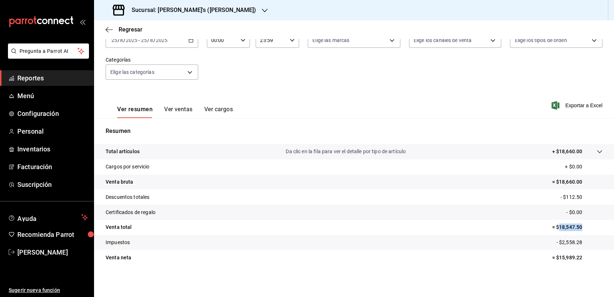
drag, startPoint x: 553, startPoint y: 227, endPoint x: 581, endPoint y: 226, distance: 27.1
click at [581, 226] on p "= $18,547.50" at bounding box center [577, 227] width 51 height 8
